Goal: Complete application form

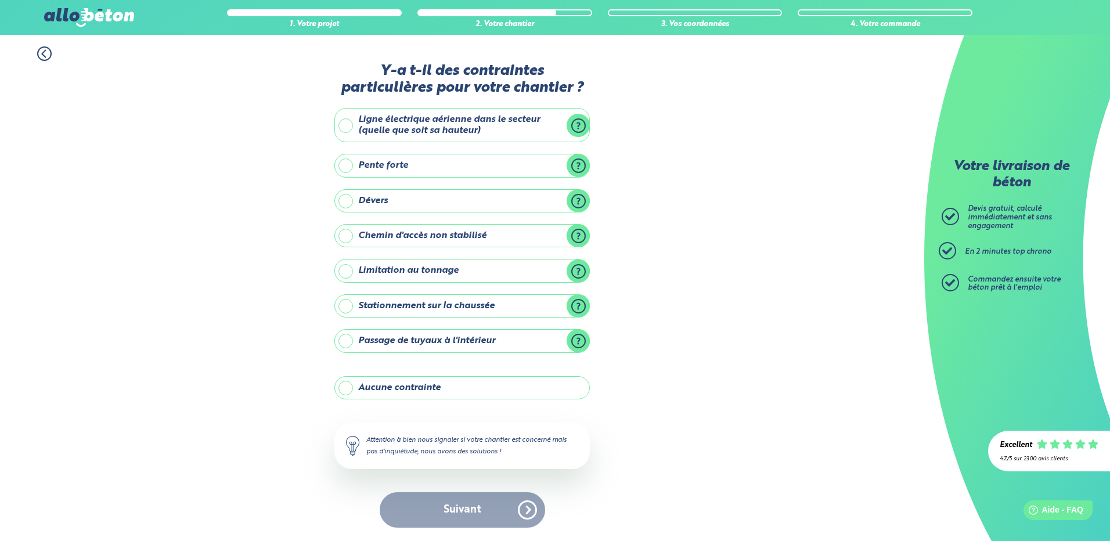
click at [477, 518] on div "Suivant" at bounding box center [462, 509] width 256 height 35
click at [529, 512] on div "Suivant" at bounding box center [462, 509] width 256 height 35
click at [350, 387] on label "Aucune contrainte" at bounding box center [462, 387] width 256 height 23
click at [0, 0] on input "Aucune contrainte" at bounding box center [0, 0] width 0 height 0
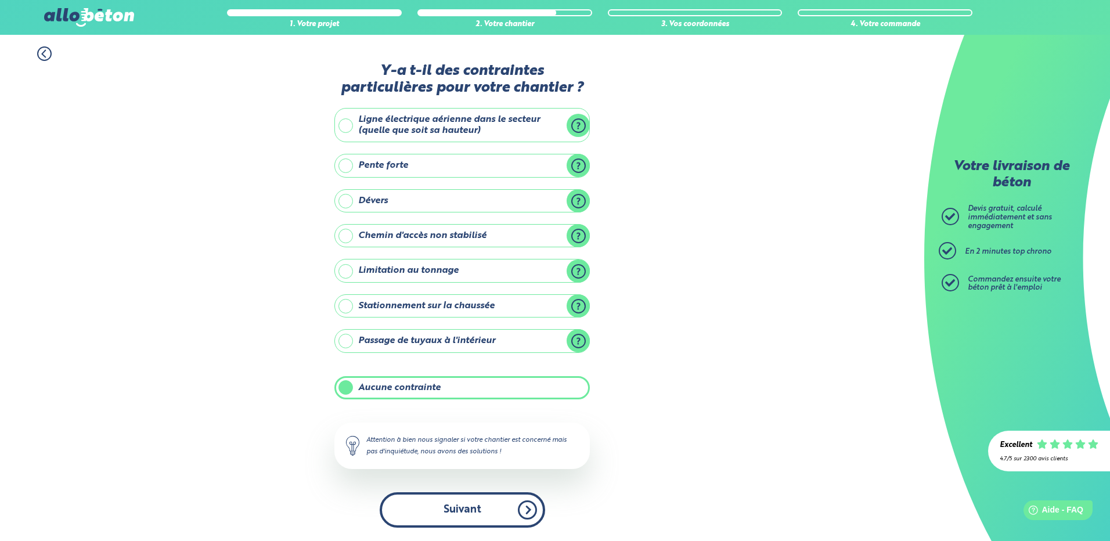
click at [498, 508] on button "Suivant" at bounding box center [463, 509] width 166 height 35
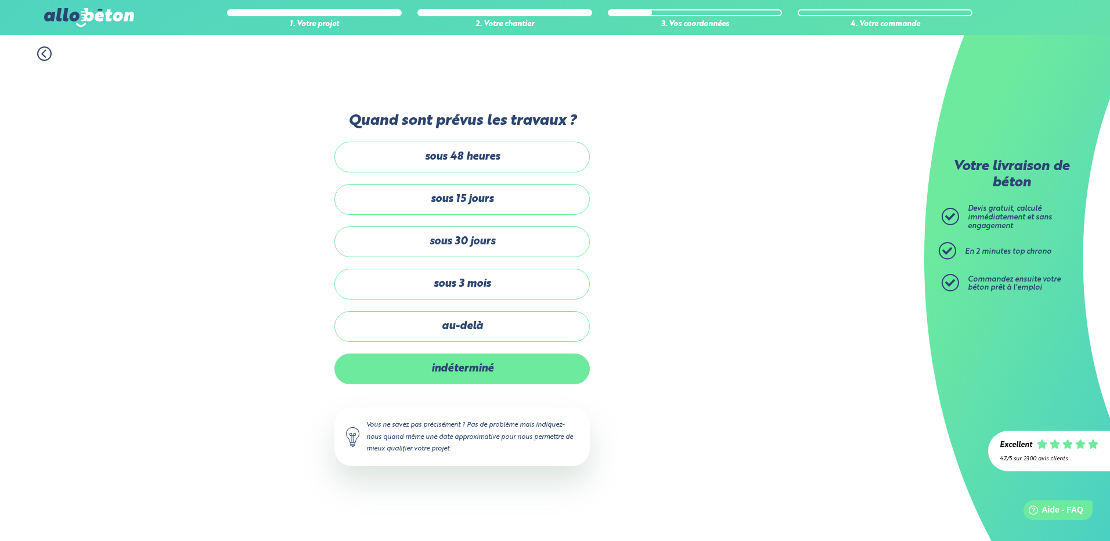
click at [479, 372] on label "indéterminé" at bounding box center [462, 369] width 256 height 31
click at [0, 0] on input "indéterminé" at bounding box center [0, 0] width 0 height 0
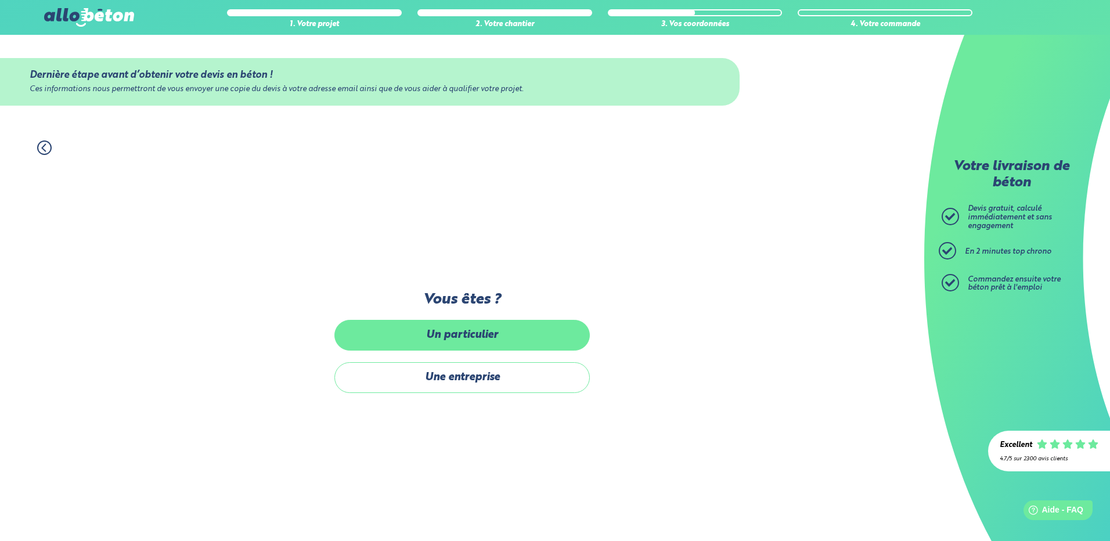
click at [474, 337] on label "Un particulier" at bounding box center [462, 335] width 256 height 31
click at [0, 0] on input "Un particulier" at bounding box center [0, 0] width 0 height 0
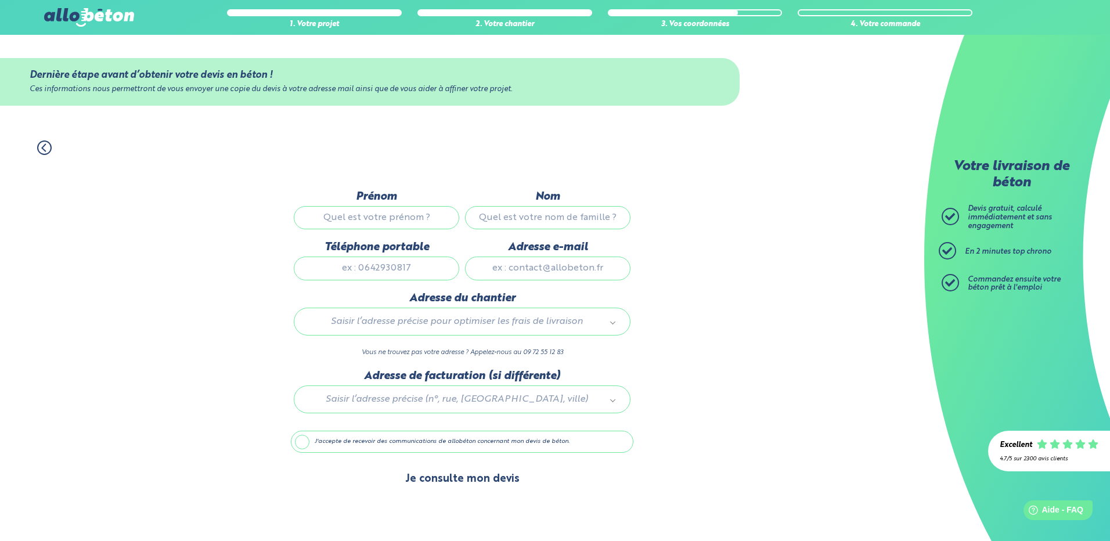
click at [468, 492] on button "Je consulte mon devis" at bounding box center [463, 480] width 138 height 30
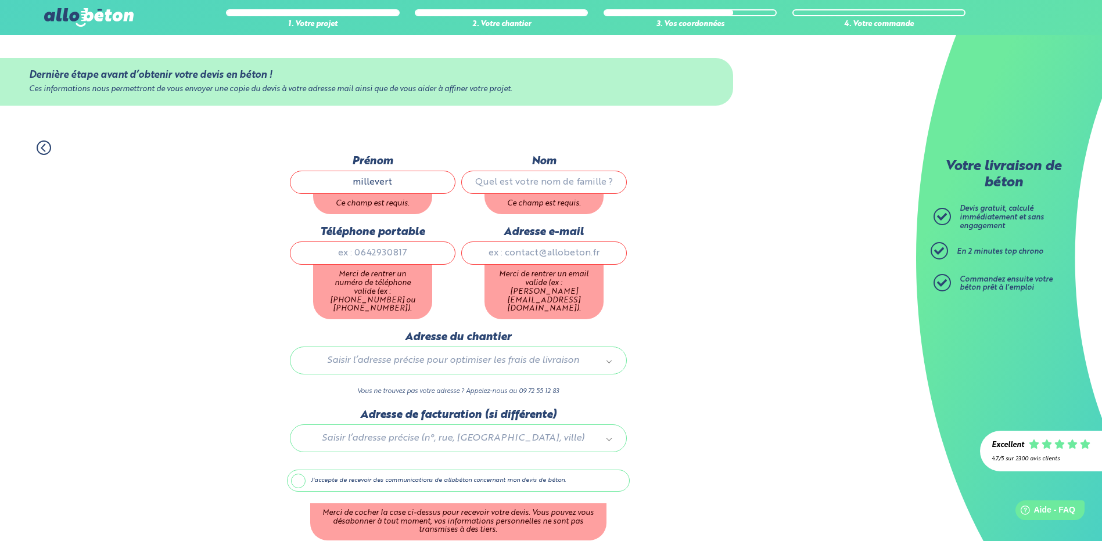
type input "millevert"
click at [535, 184] on input "Nom" at bounding box center [544, 182] width 166 height 23
type input "[PERSON_NAME]"
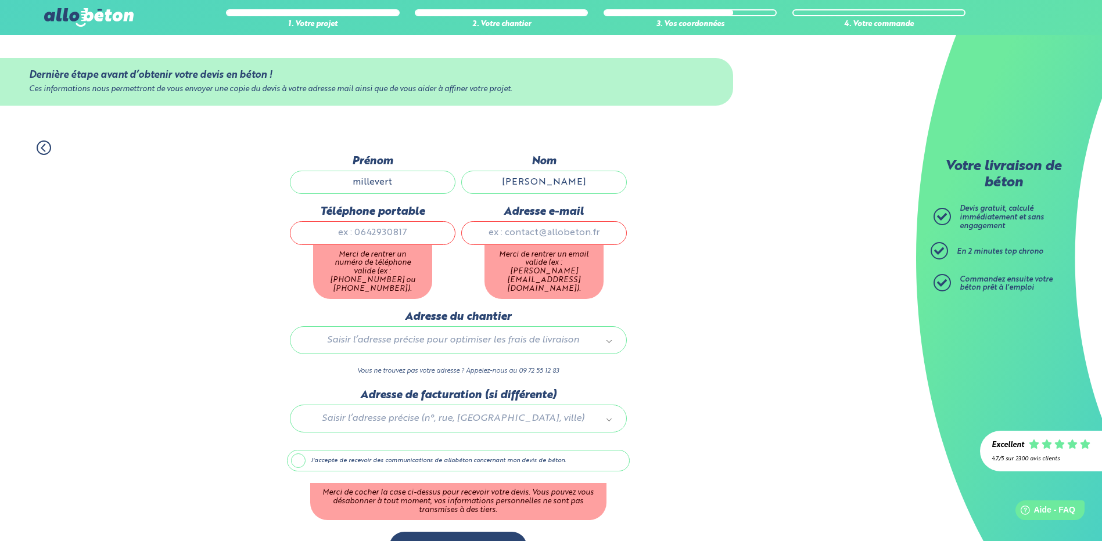
click at [730, 310] on div "1. Votre projet 2. Votre chantier 3. Vos coordonnées 4. Votre commande Dernière…" at bounding box center [458, 351] width 916 height 445
click at [490, 533] on button "Je consulte mon devis" at bounding box center [458, 547] width 138 height 30
